Goal: Task Accomplishment & Management: Manage account settings

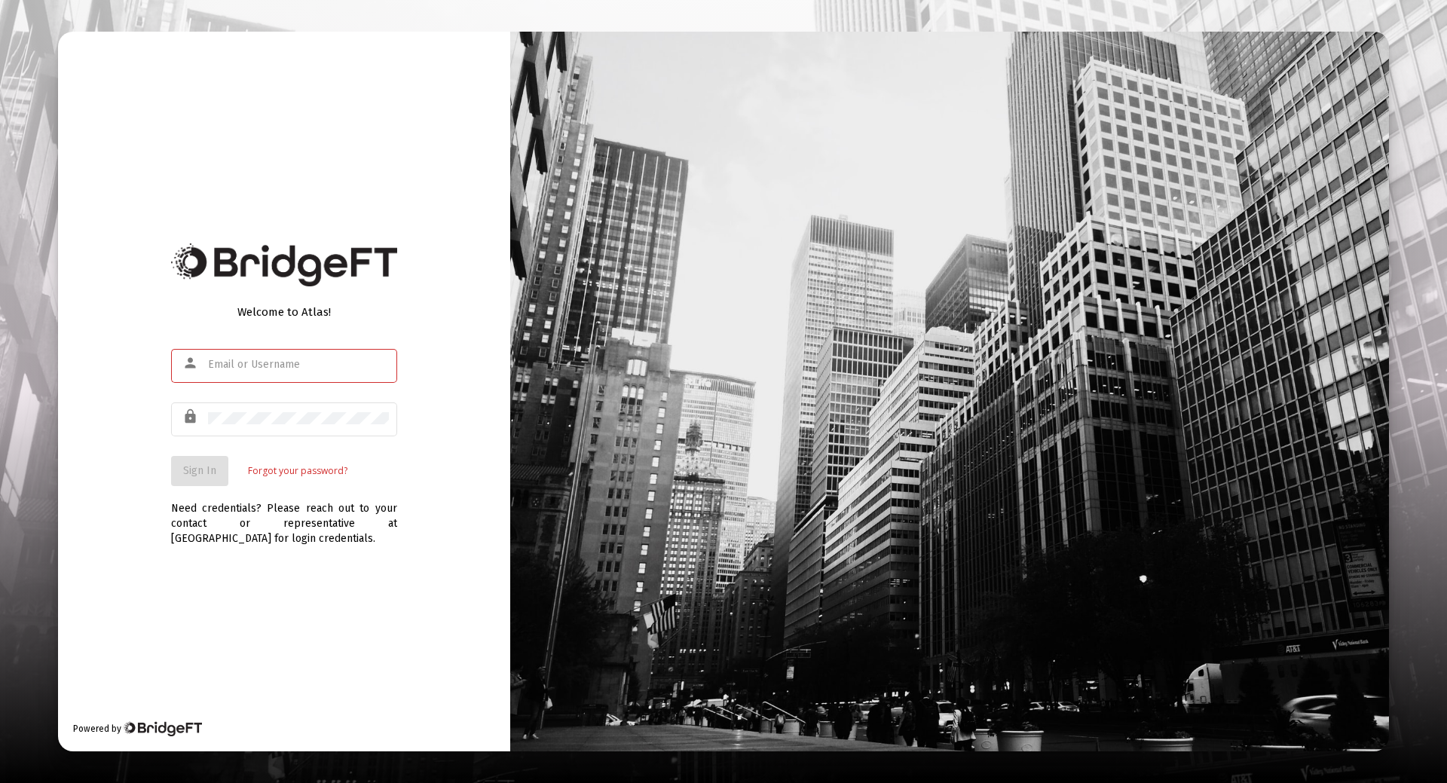
click at [223, 363] on input "text" at bounding box center [298, 365] width 181 height 12
type input "[EMAIL_ADDRESS][DOMAIN_NAME]"
click at [197, 470] on span "Sign In" at bounding box center [199, 470] width 33 height 13
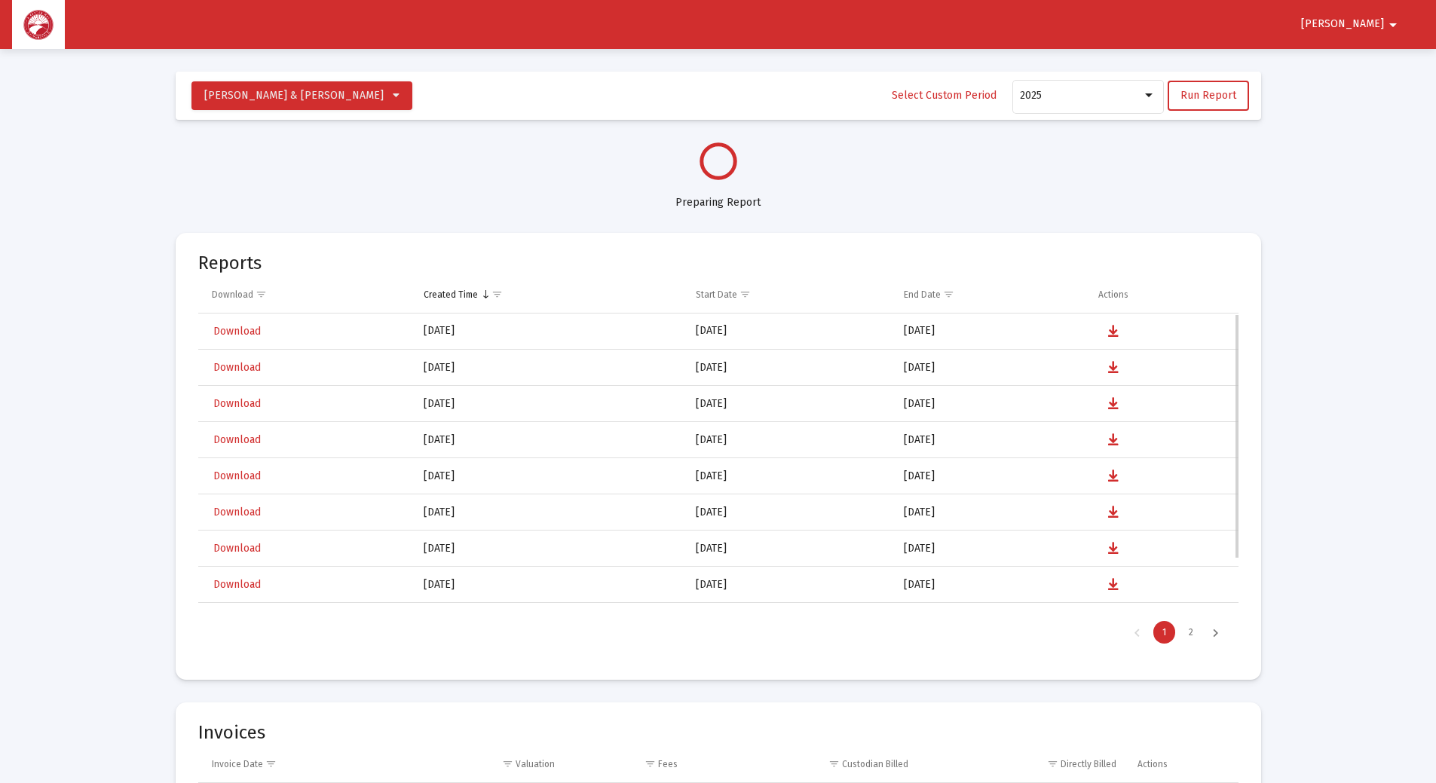
select select "View all"
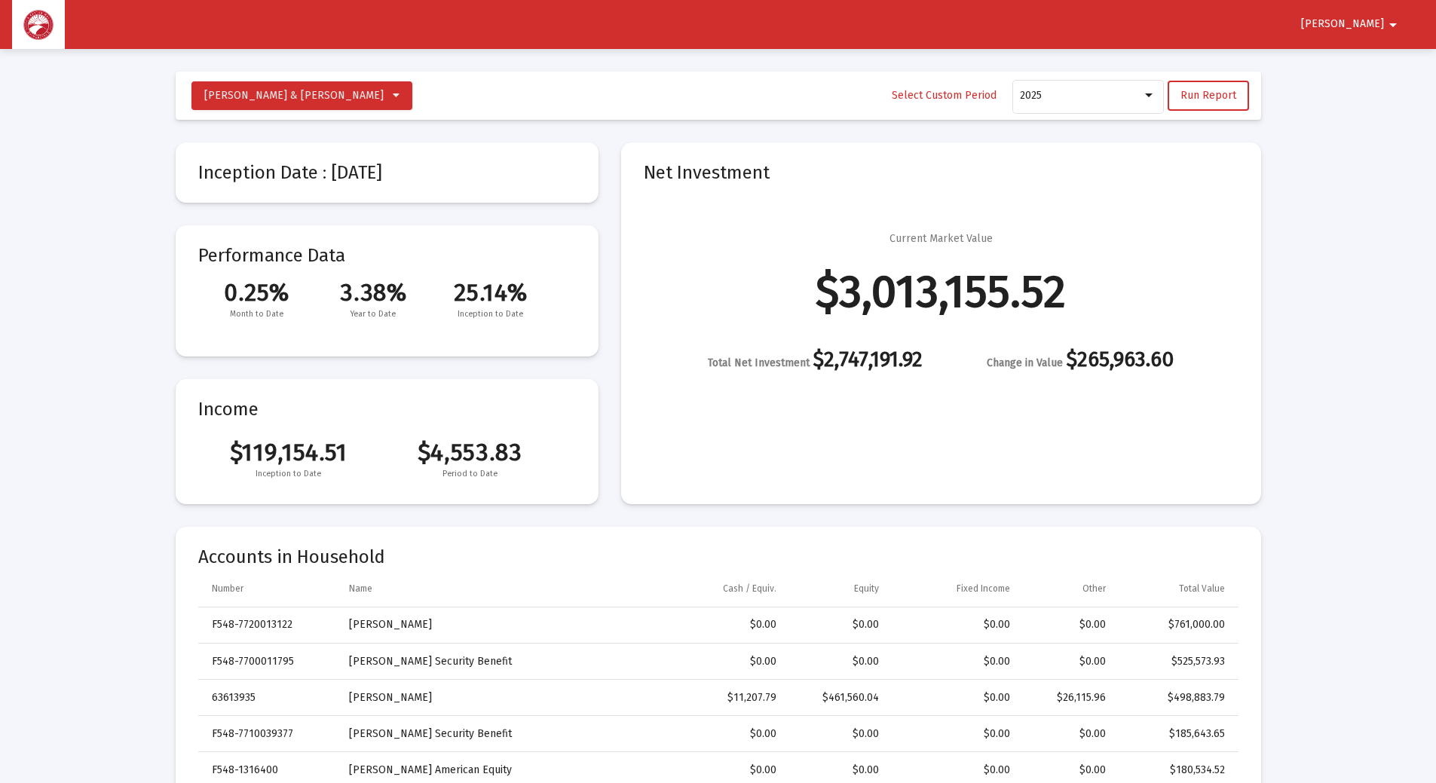
click at [1388, 23] on mat-icon "arrow_drop_down" at bounding box center [1393, 25] width 18 height 30
click at [1365, 62] on button "Logout" at bounding box center [1366, 64] width 84 height 36
